Goal: Task Accomplishment & Management: Use online tool/utility

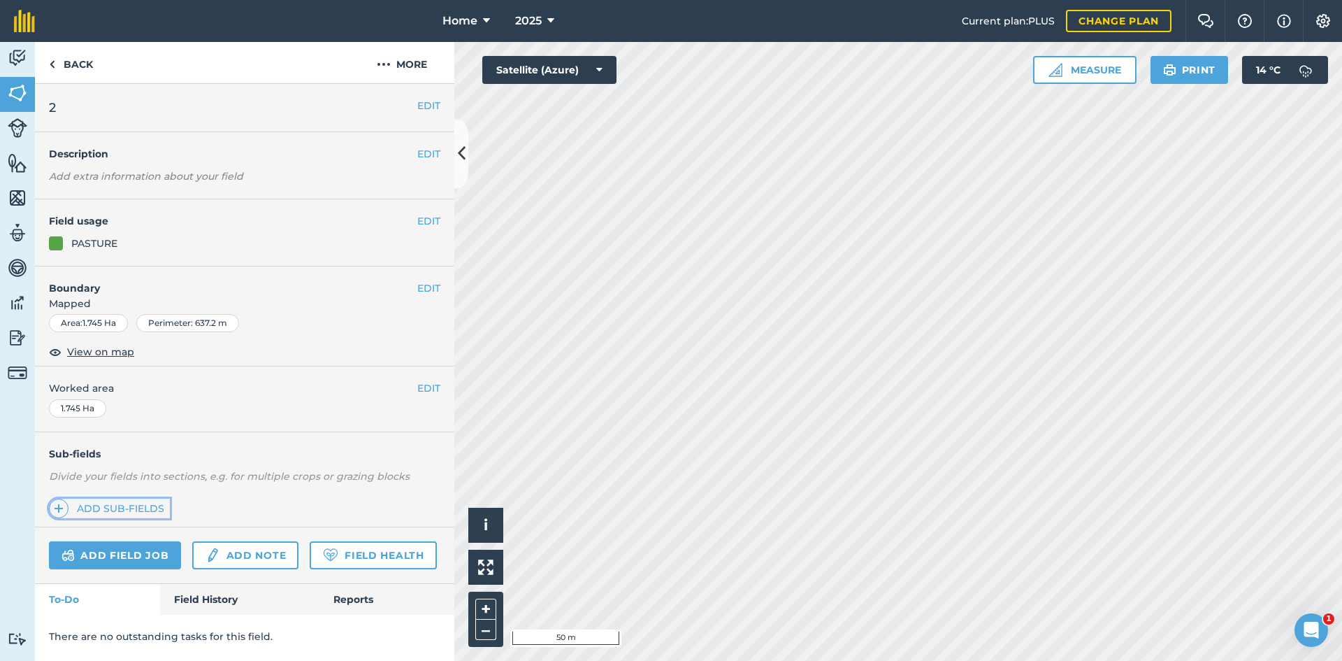
click at [149, 514] on link "Add sub-fields" at bounding box center [109, 508] width 121 height 20
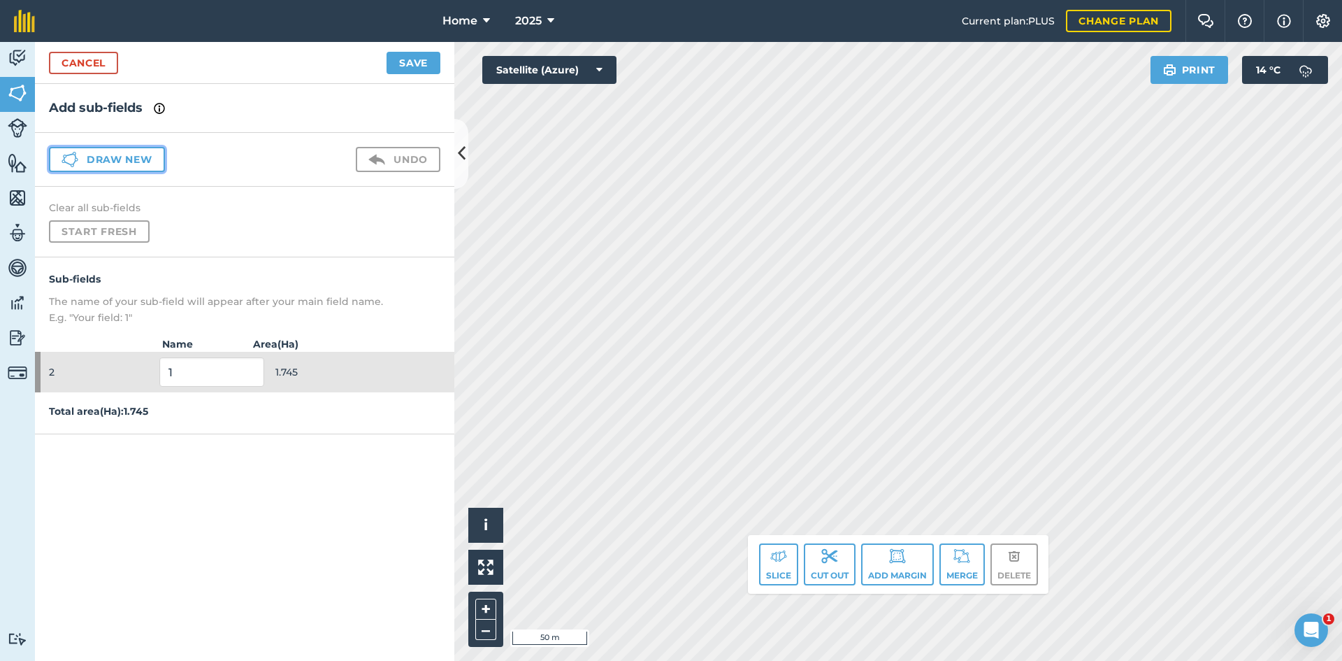
click at [128, 158] on button "Draw new" at bounding box center [107, 159] width 116 height 25
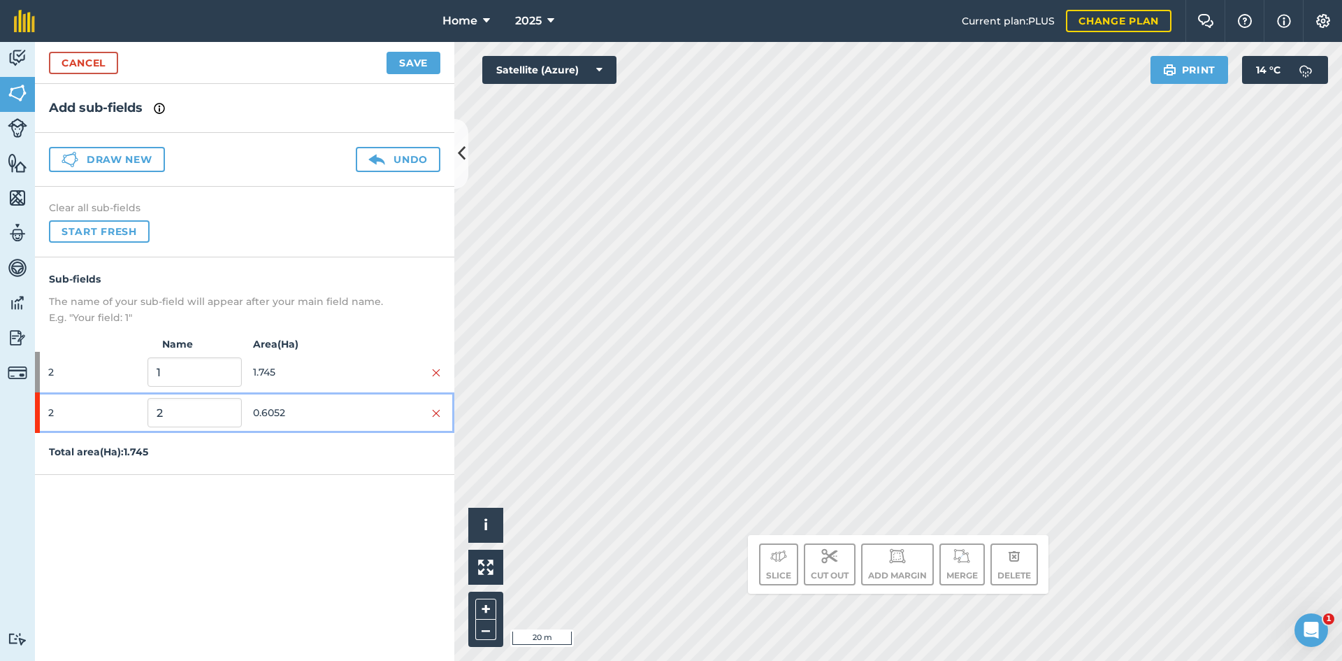
click at [336, 419] on span "0.6052" at bounding box center [300, 412] width 94 height 27
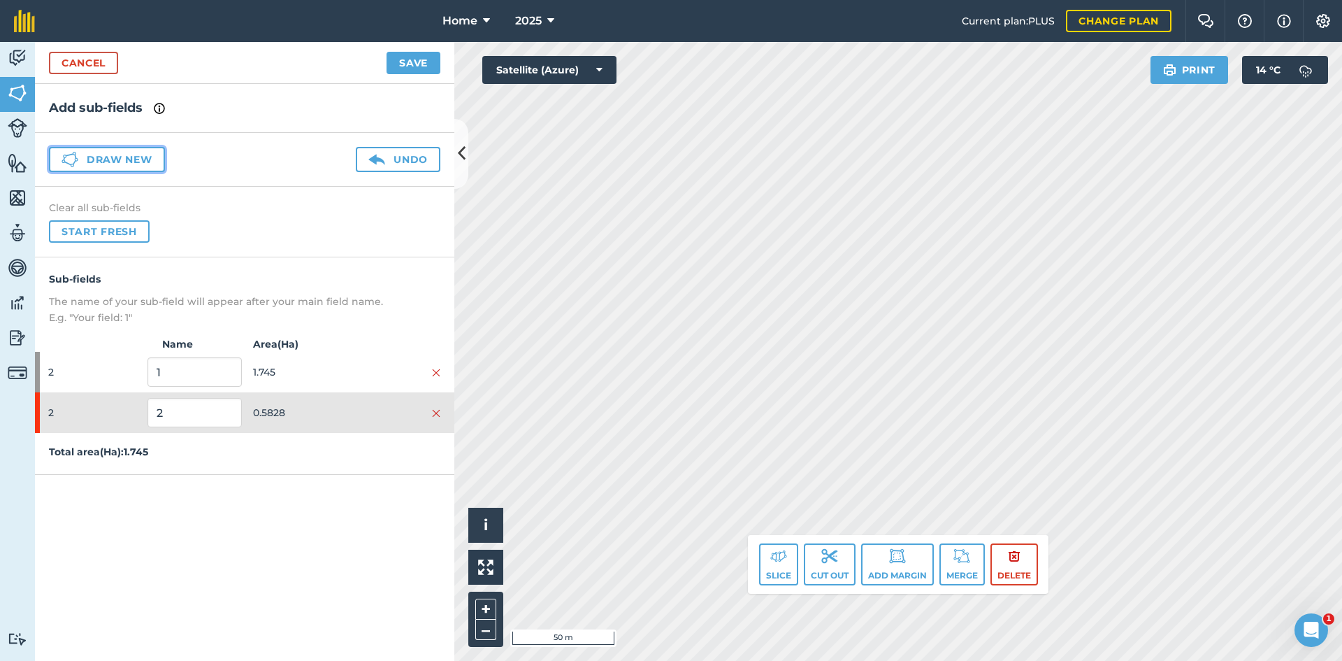
click at [152, 158] on button "Draw new" at bounding box center [107, 159] width 116 height 25
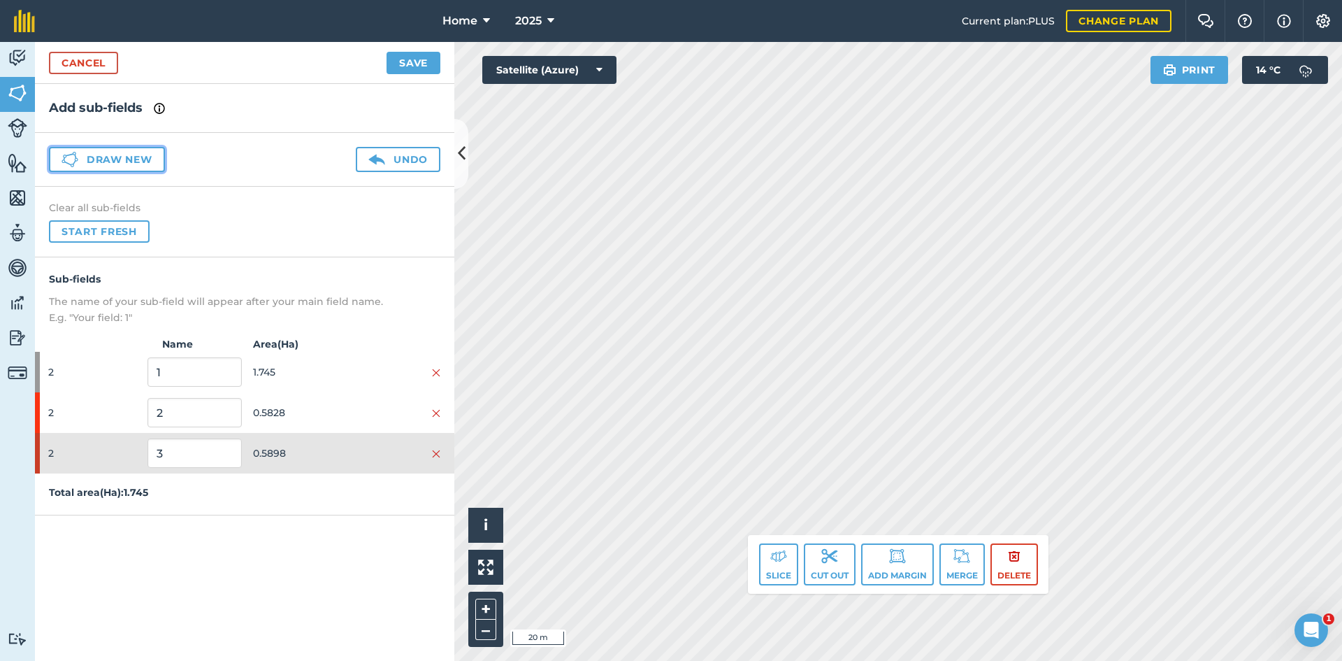
click at [155, 157] on button "Draw new" at bounding box center [107, 159] width 116 height 25
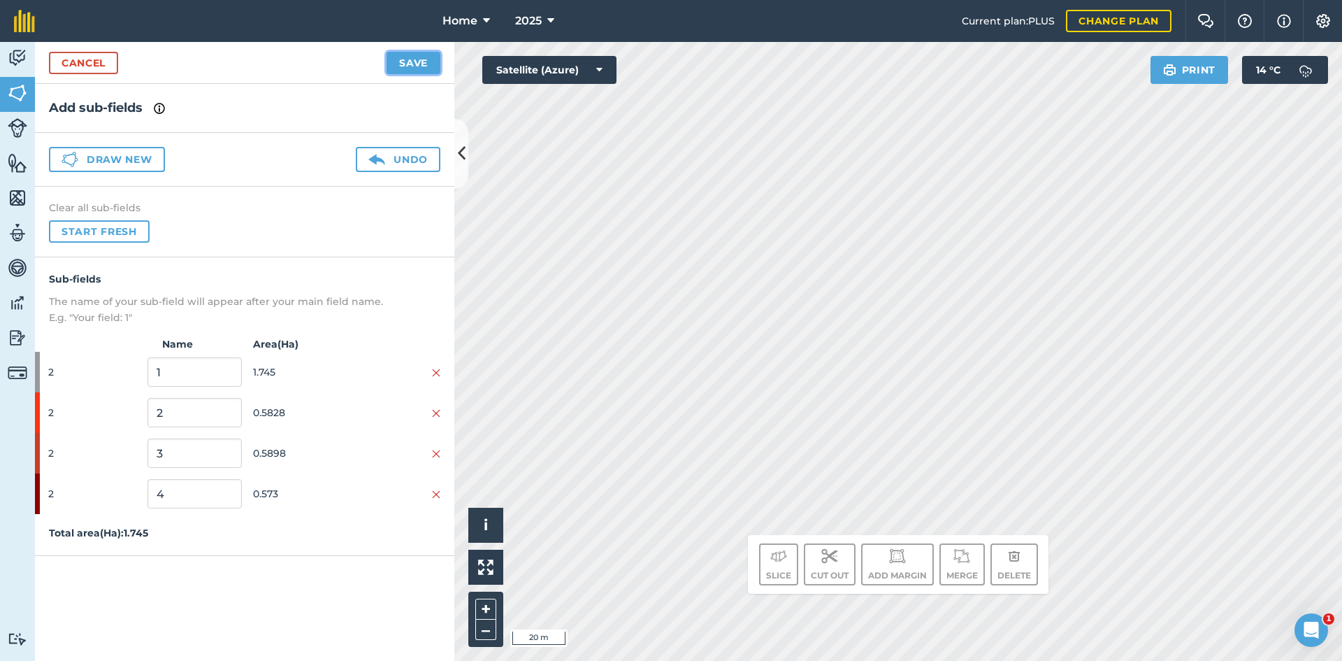
click at [424, 67] on button "Save" at bounding box center [414, 63] width 54 height 22
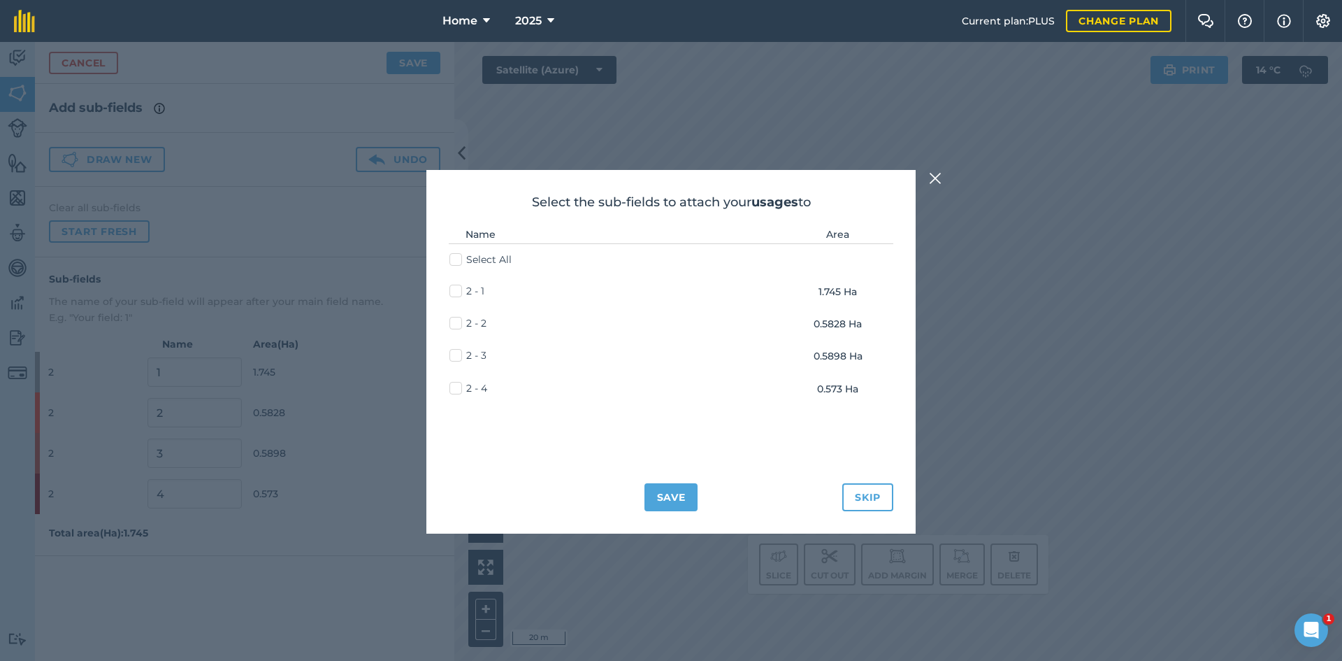
click at [461, 320] on label "2 - 2" at bounding box center [468, 323] width 37 height 15
click at [459, 320] on input "2 - 2" at bounding box center [454, 320] width 9 height 9
checkbox input "true"
drag, startPoint x: 456, startPoint y: 356, endPoint x: 443, endPoint y: 368, distance: 17.8
click at [452, 361] on label "2 - 3" at bounding box center [468, 355] width 37 height 15
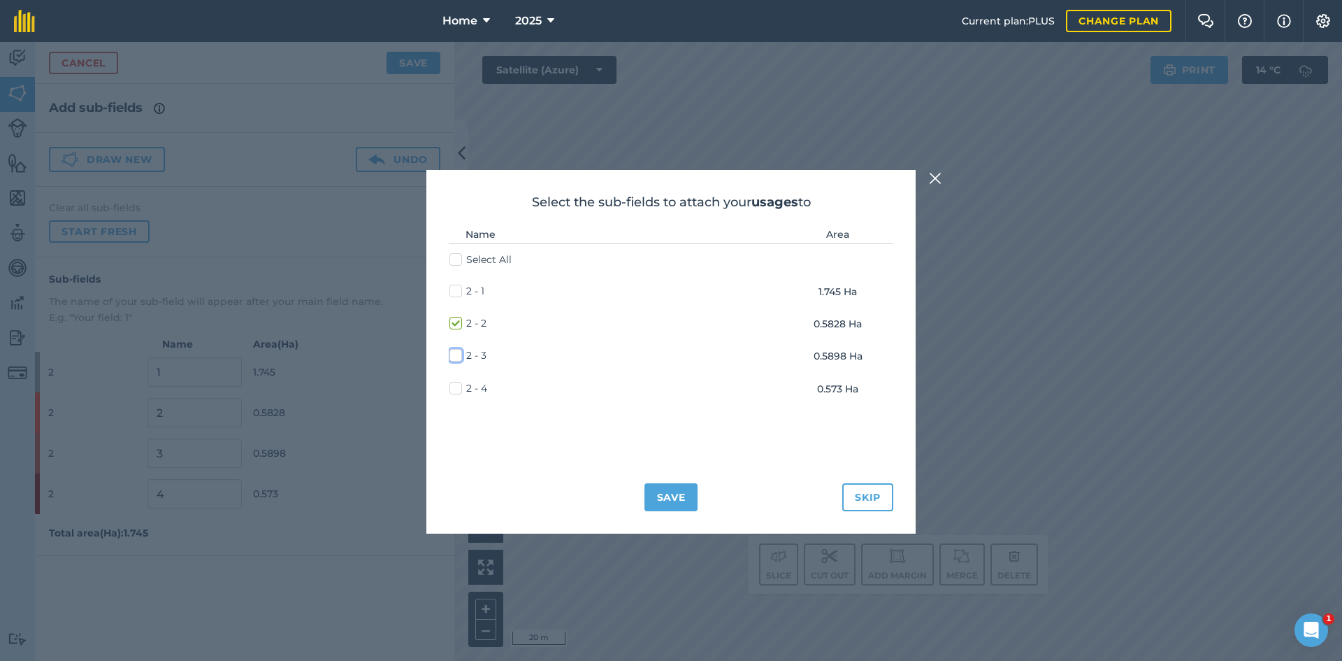
click at [452, 357] on input "2 - 3" at bounding box center [454, 352] width 9 height 9
checkbox input "true"
click at [453, 384] on label "2 - 4" at bounding box center [469, 388] width 38 height 15
click at [453, 384] on input "2 - 4" at bounding box center [454, 385] width 9 height 9
checkbox input "true"
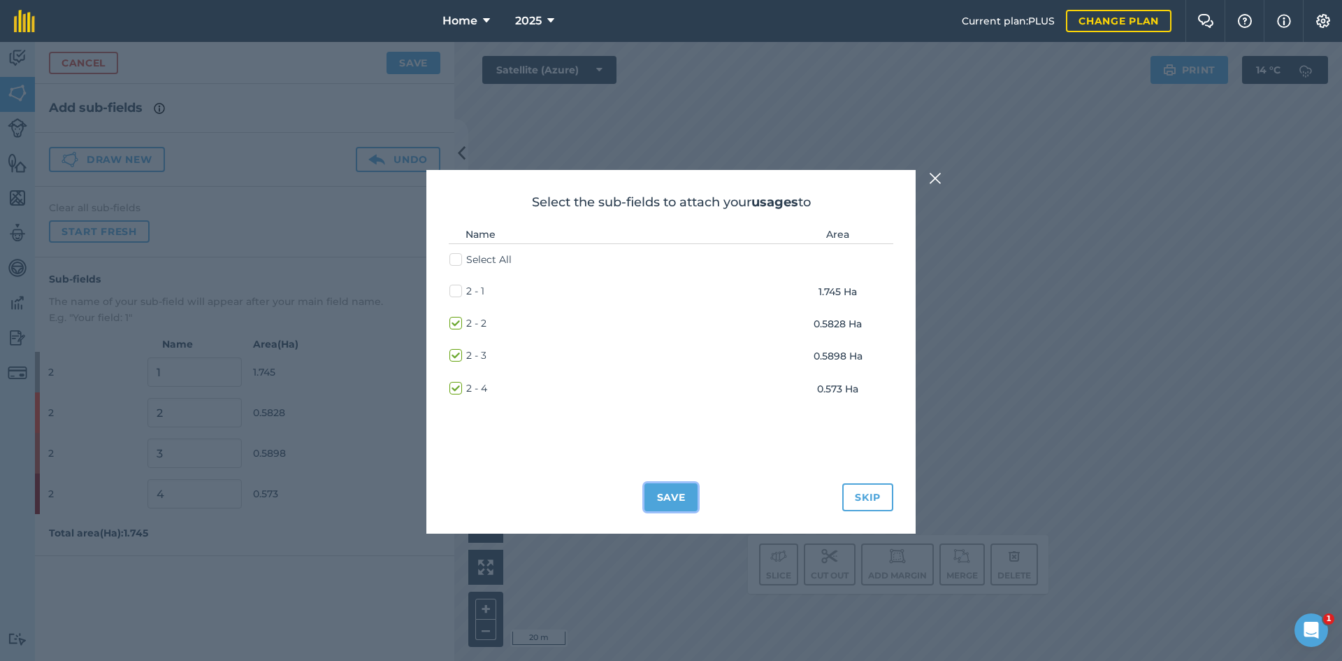
click at [649, 497] on button "Save" at bounding box center [672, 497] width 54 height 28
